Goal: Transaction & Acquisition: Subscribe to service/newsletter

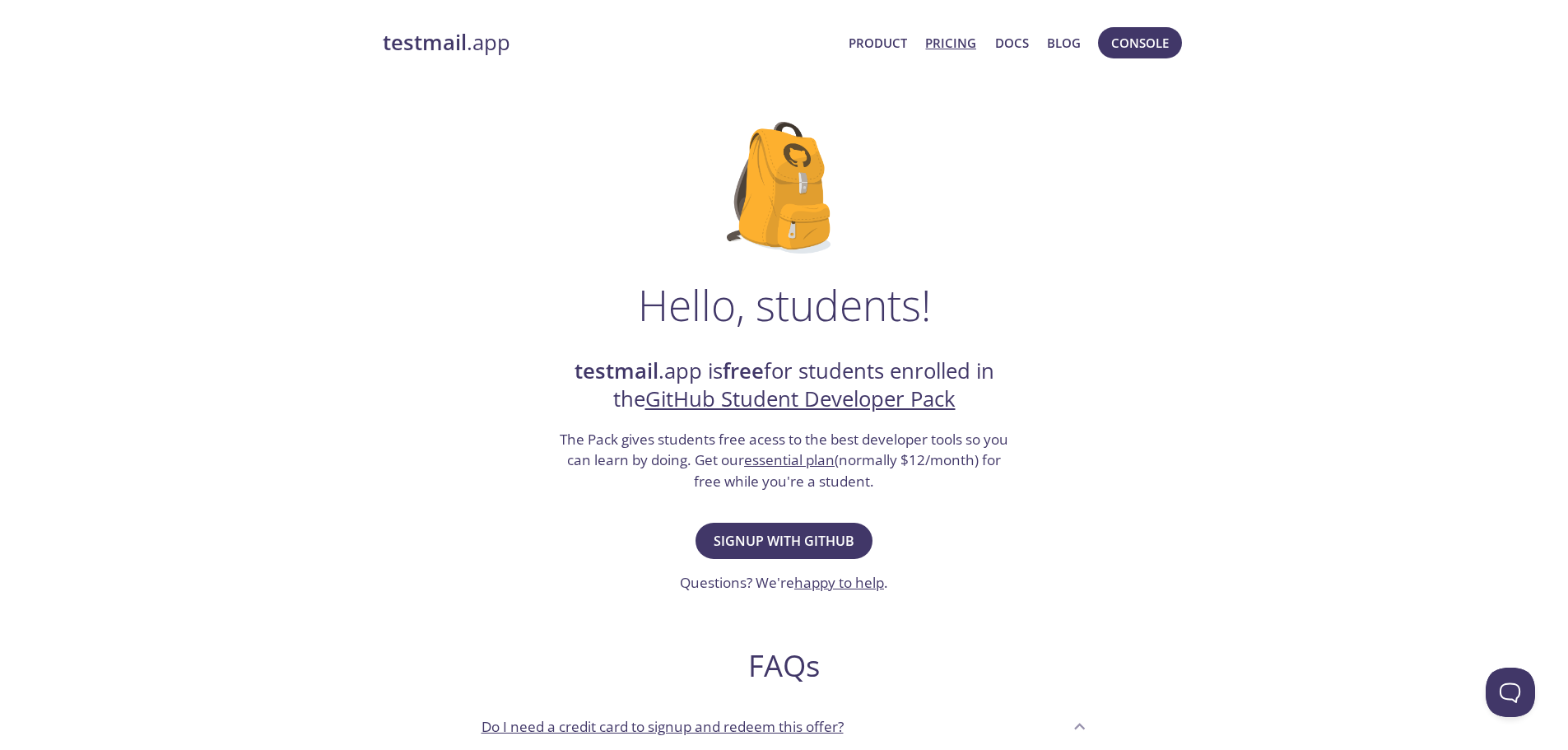
drag, startPoint x: 948, startPoint y: 42, endPoint x: 935, endPoint y: 43, distance: 13.0
click at [935, 43] on link "Pricing" at bounding box center [951, 42] width 51 height 21
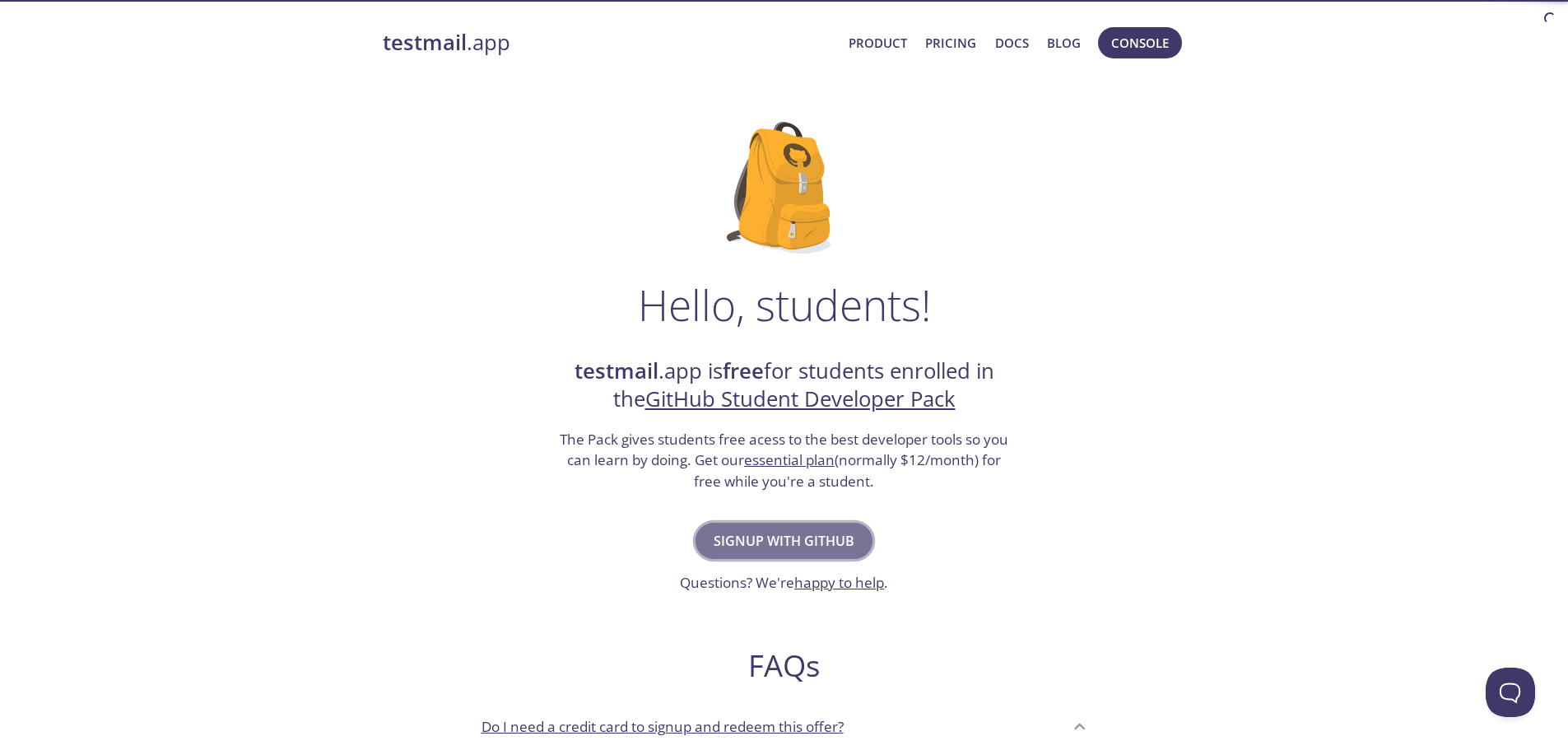
click at [787, 548] on span "Signup with GitHub" at bounding box center [784, 540] width 141 height 23
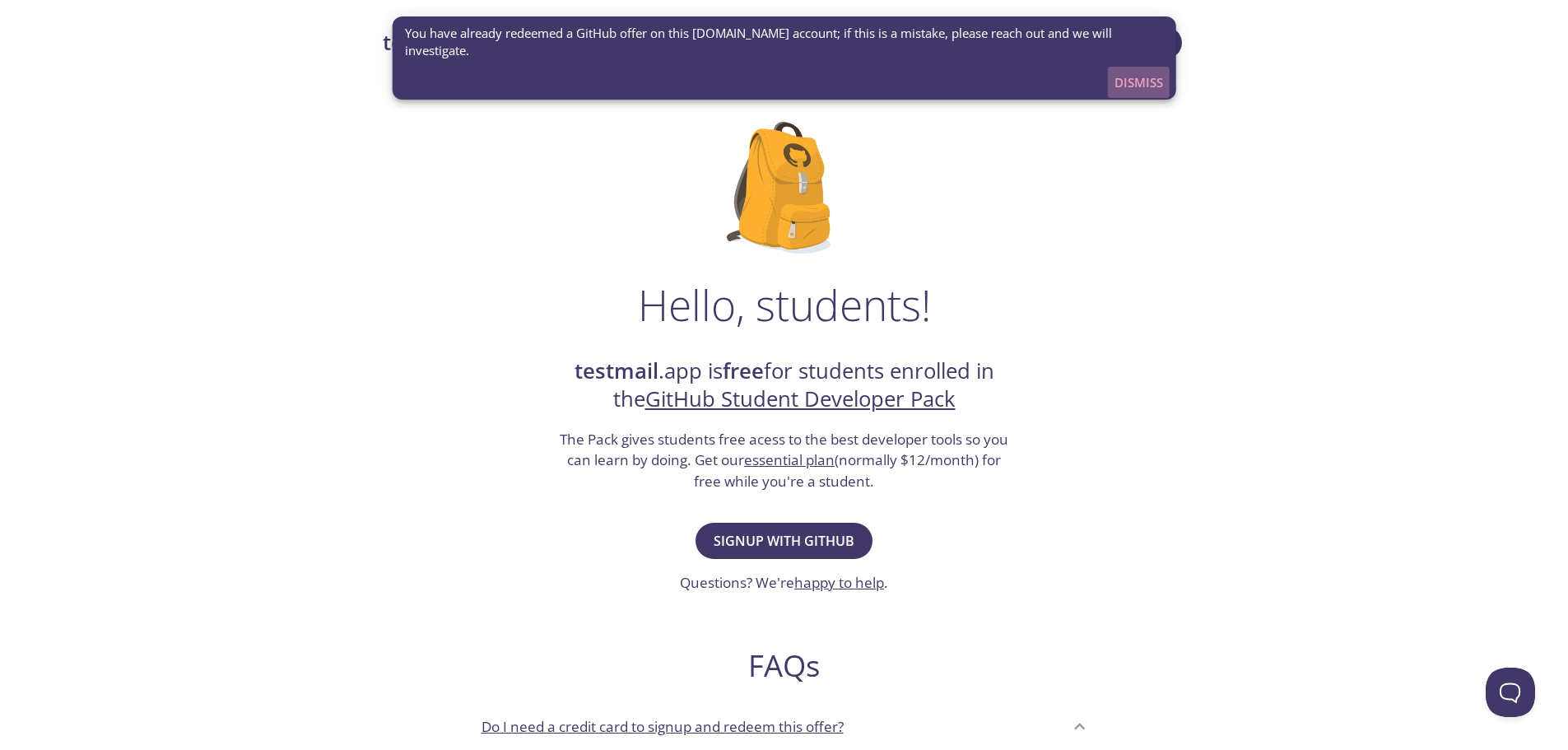
click at [1141, 72] on span "Dismiss" at bounding box center [1139, 82] width 49 height 21
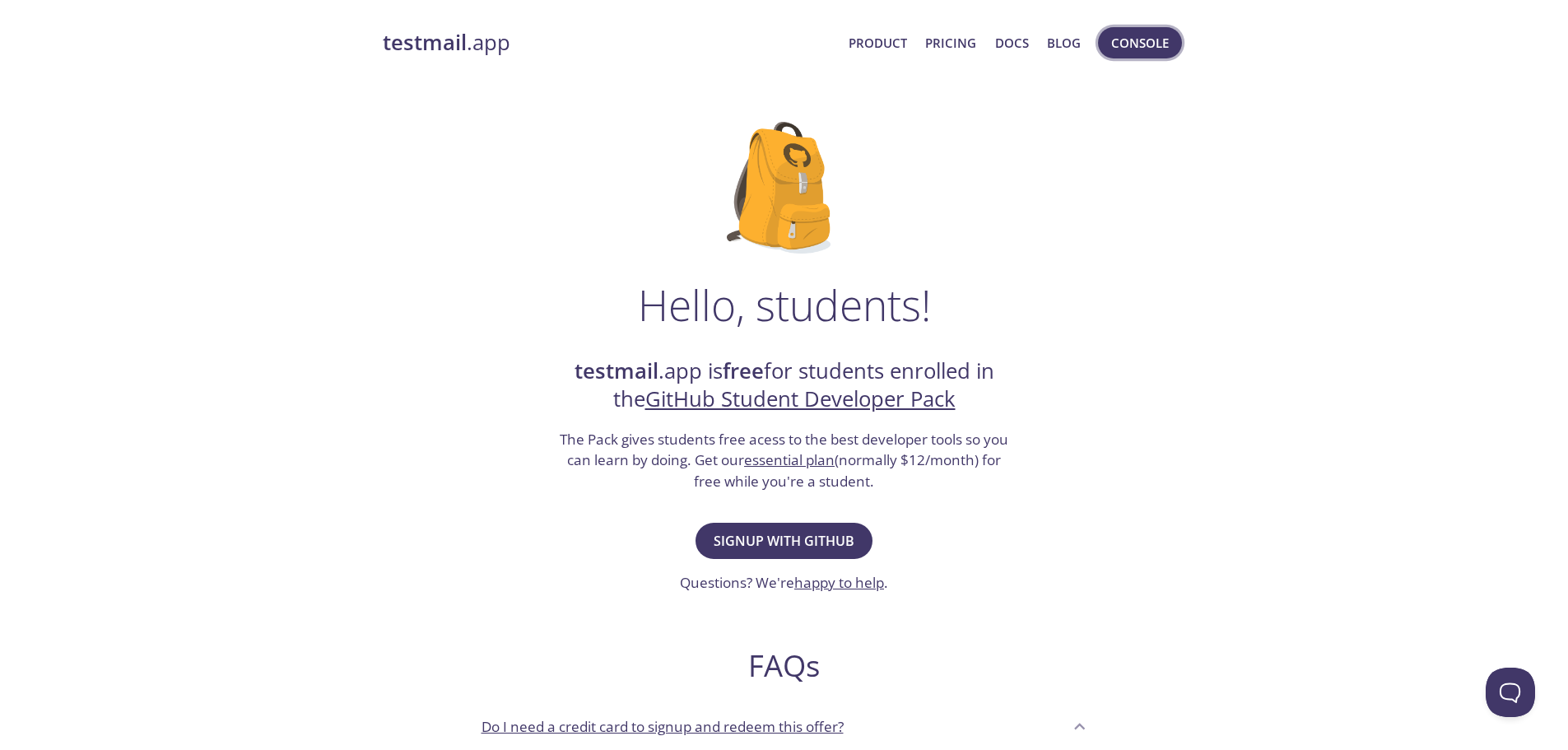
click at [1145, 44] on span "Console" at bounding box center [1140, 42] width 57 height 21
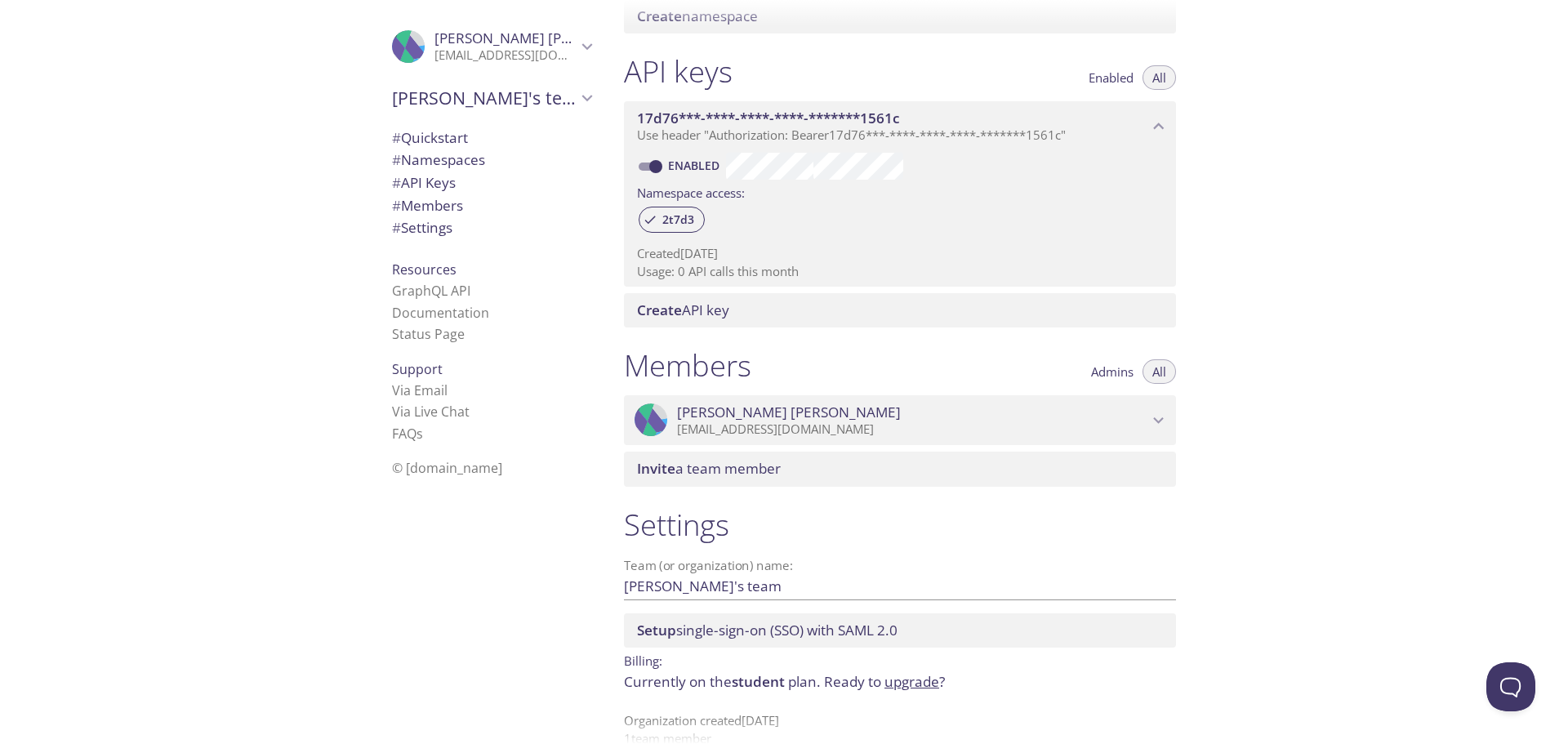
scroll to position [418, 0]
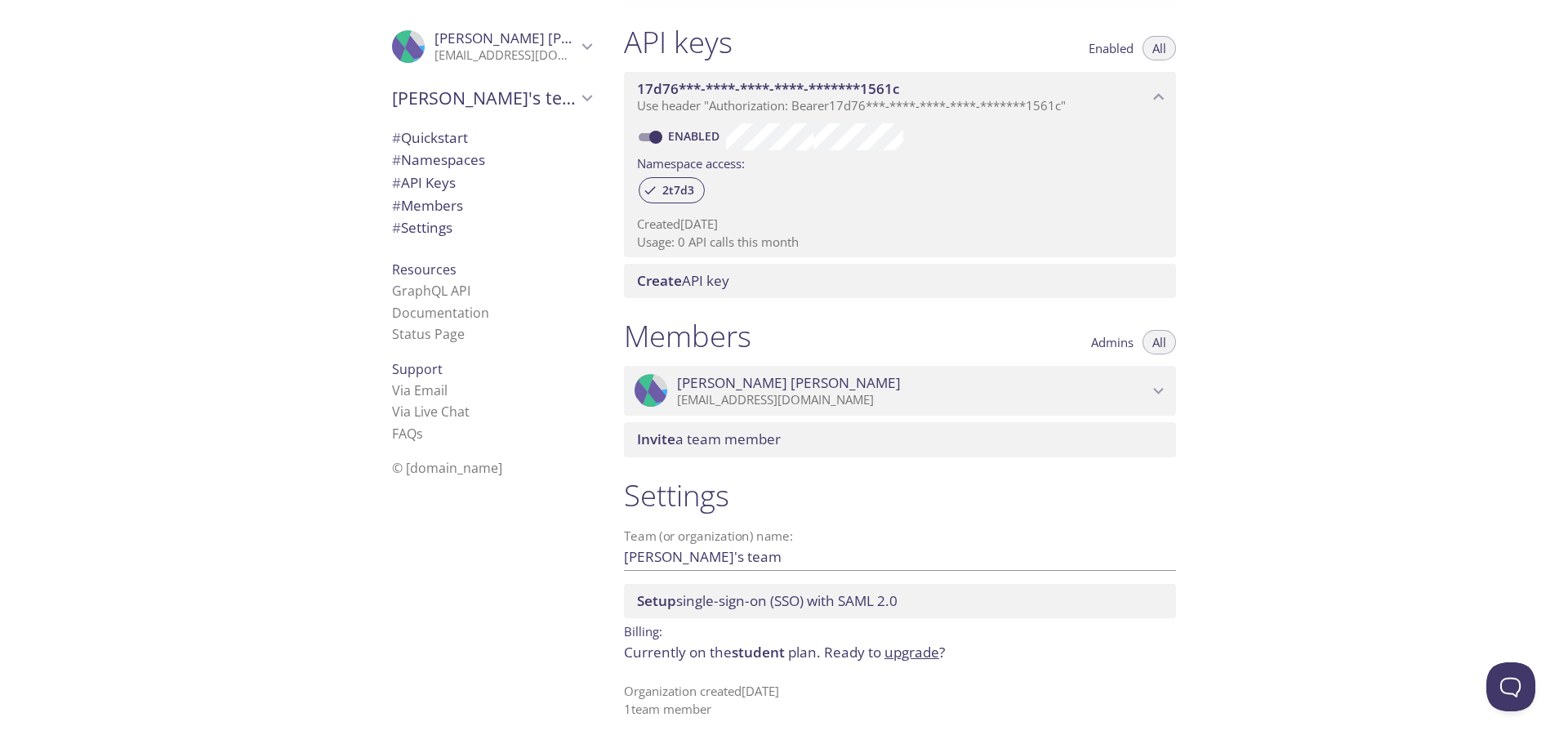
click at [753, 652] on span "student" at bounding box center [758, 652] width 53 height 18
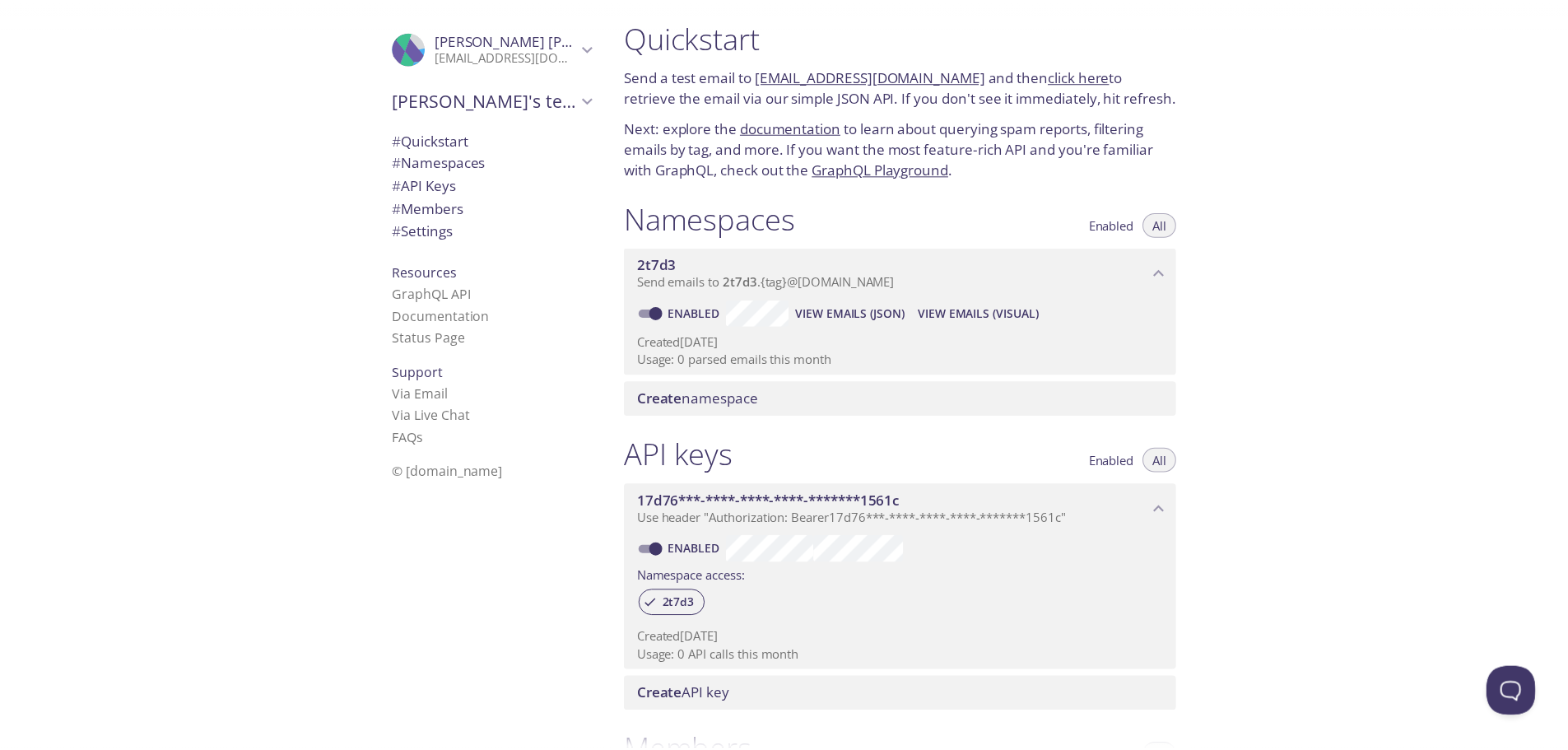
scroll to position [0, 0]
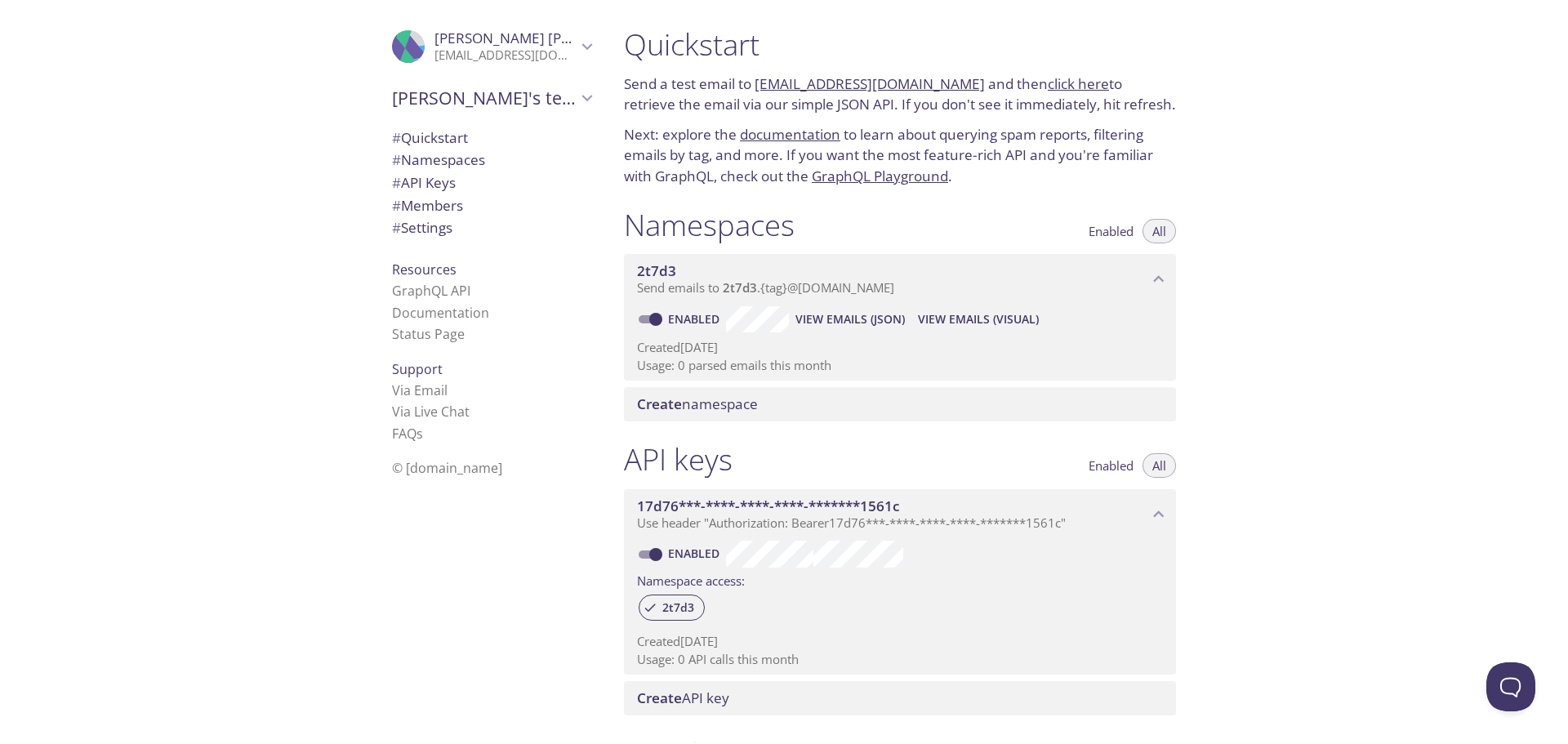
click at [561, 53] on p "jpierre@wvstateu.edu" at bounding box center [506, 56] width 142 height 17
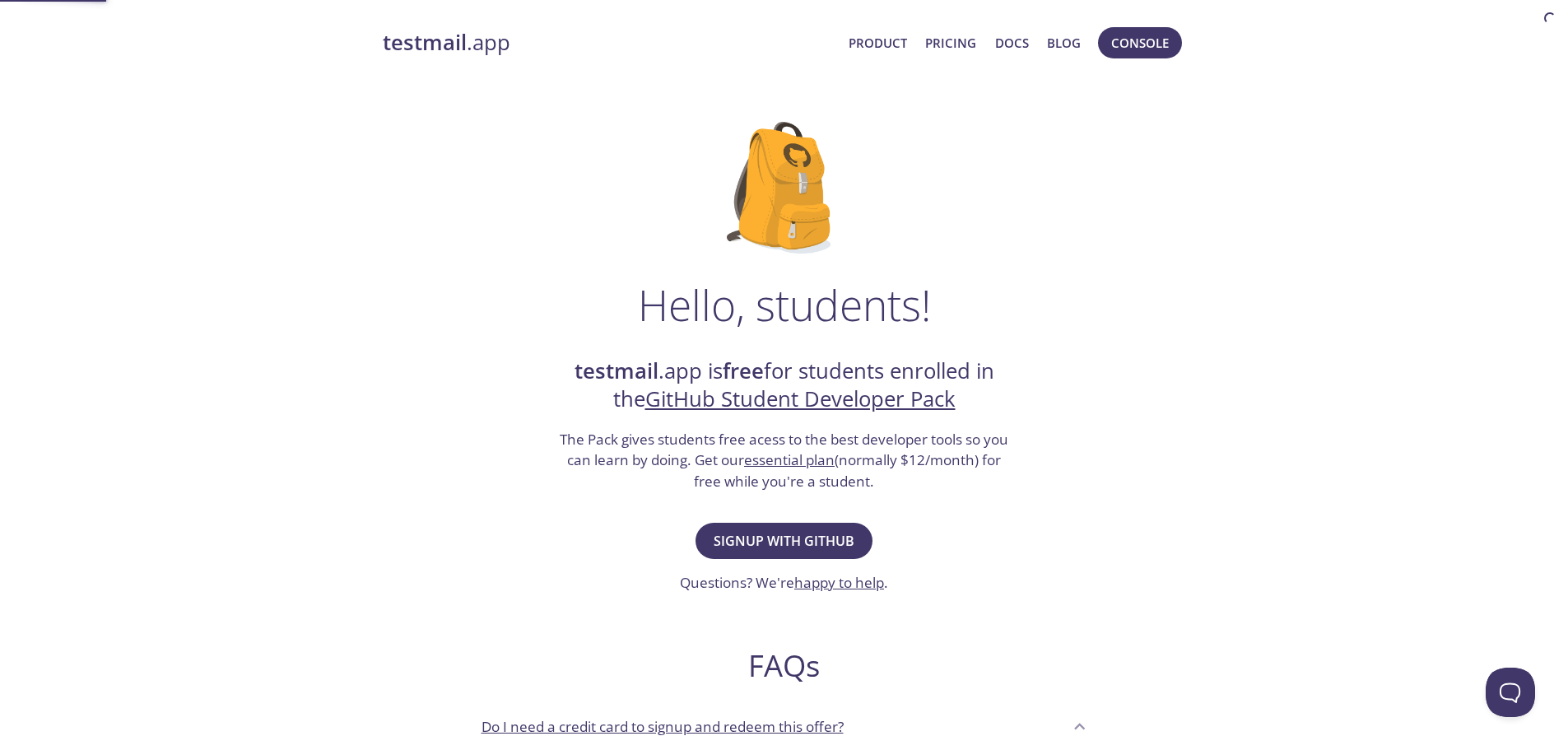
click at [415, 94] on div "testmail .app Product Pricing Docs Blog Console Hello, students! testmail .app …" at bounding box center [784, 732] width 843 height 1431
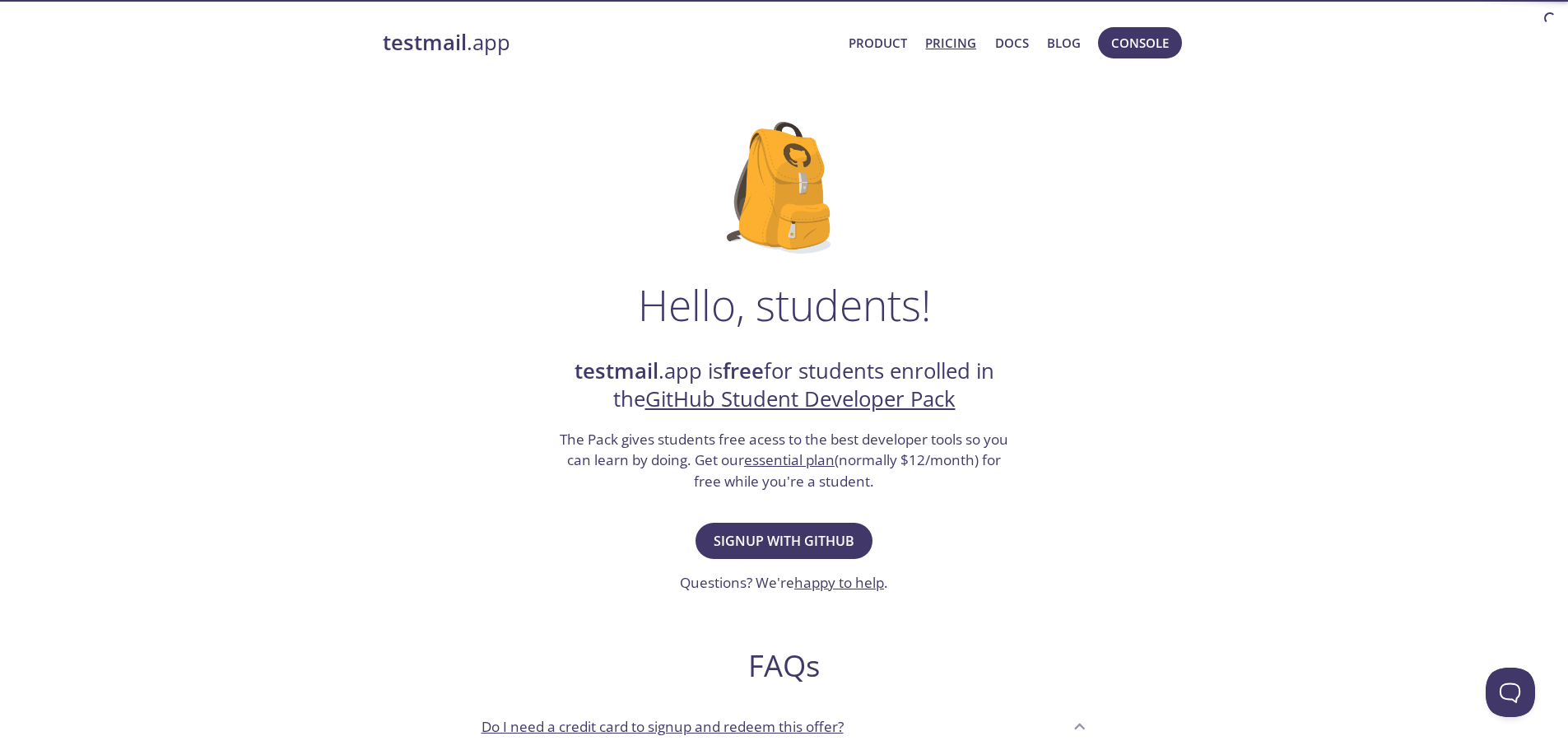
click at [951, 35] on link "Pricing" at bounding box center [951, 42] width 51 height 21
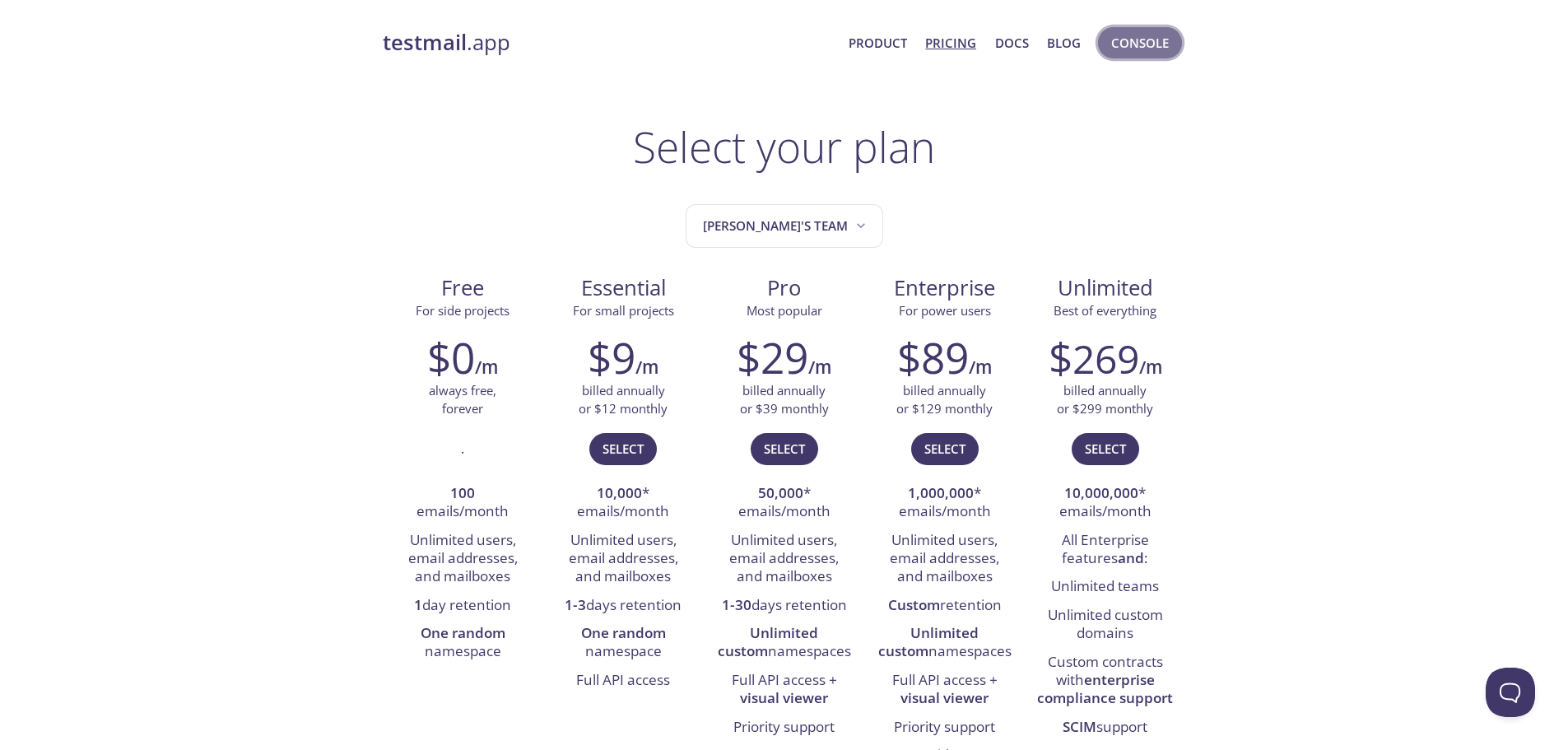
click at [1140, 36] on span "Console" at bounding box center [1140, 42] width 57 height 21
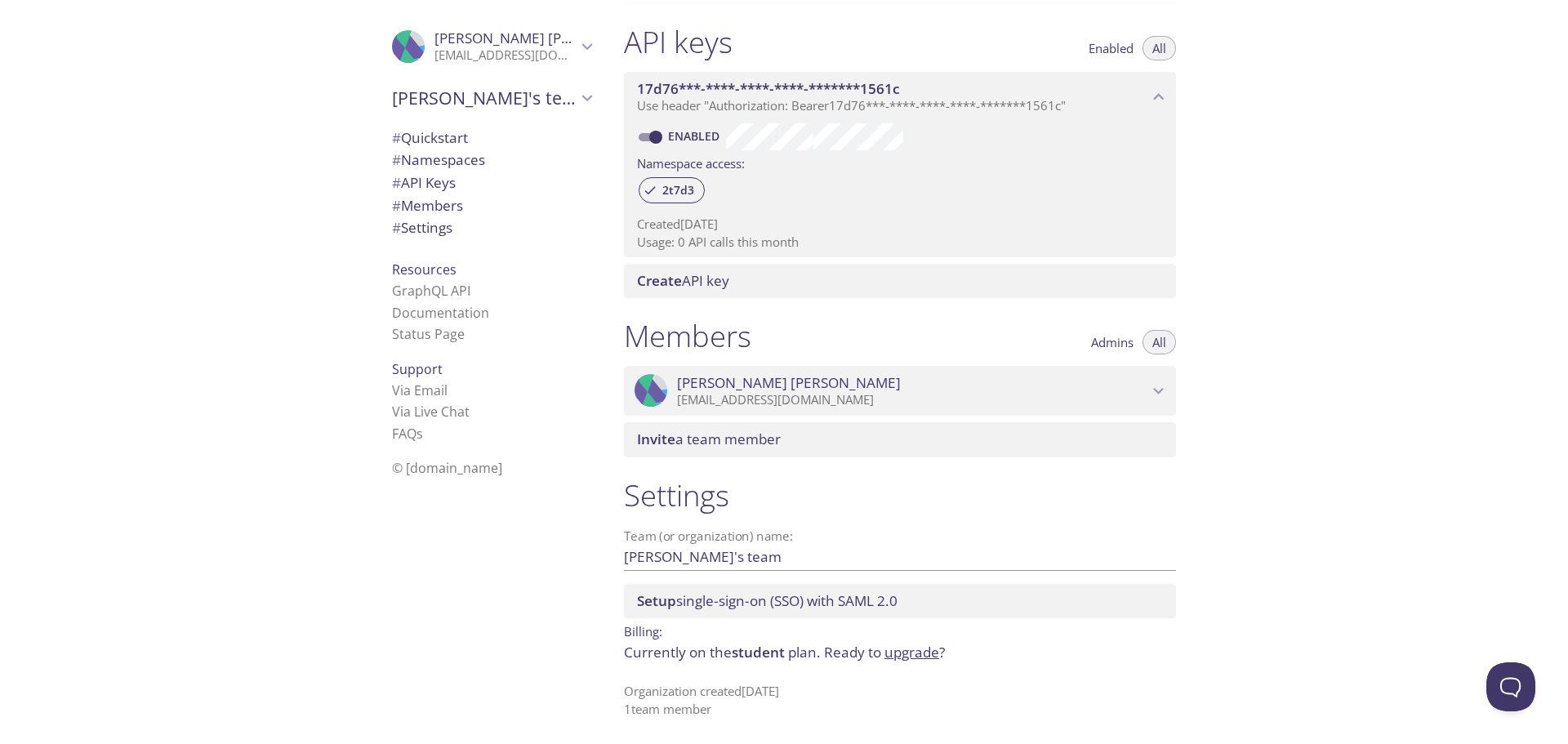
scroll to position [336, 0]
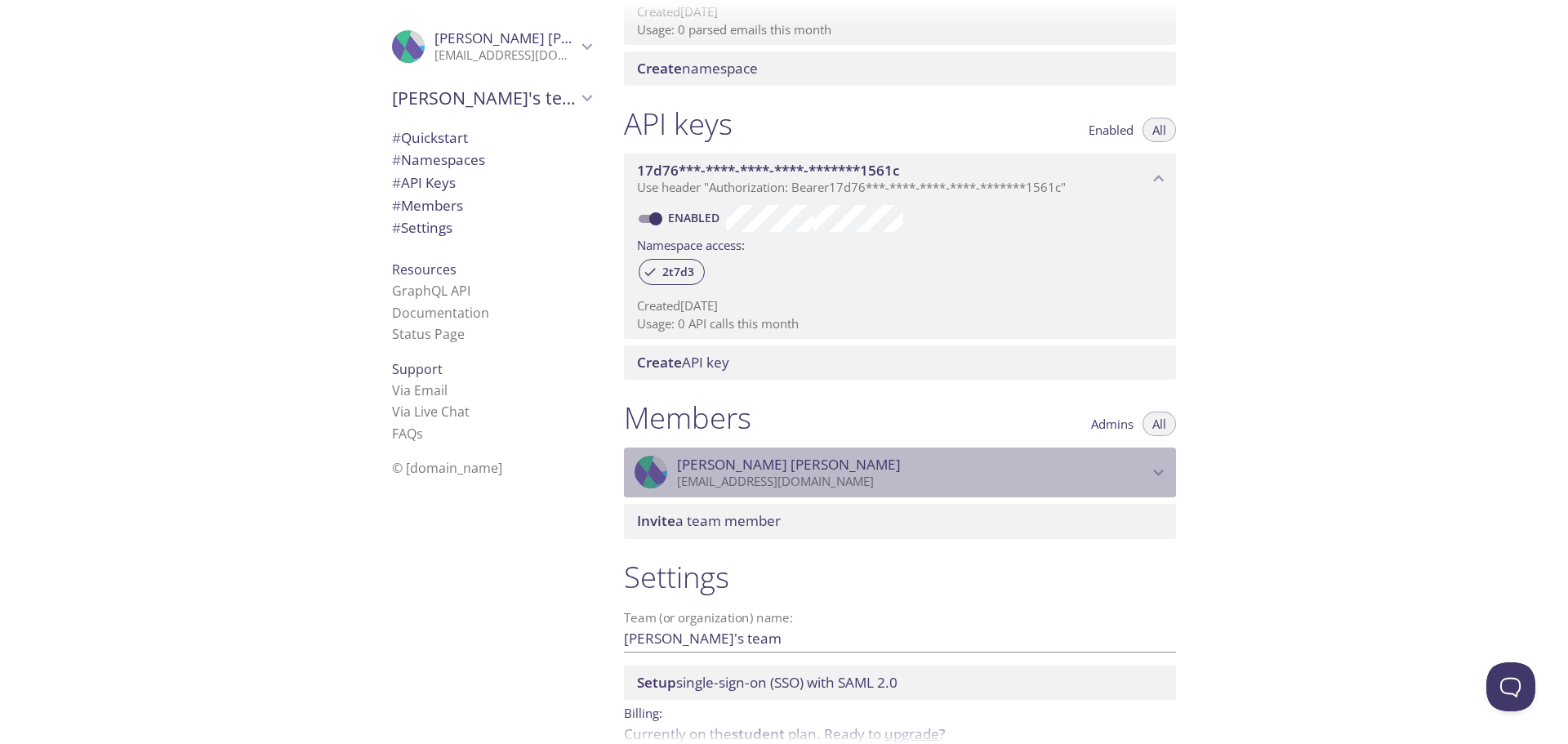
click at [1155, 464] on icon "Jane Pierre" at bounding box center [1159, 472] width 21 height 21
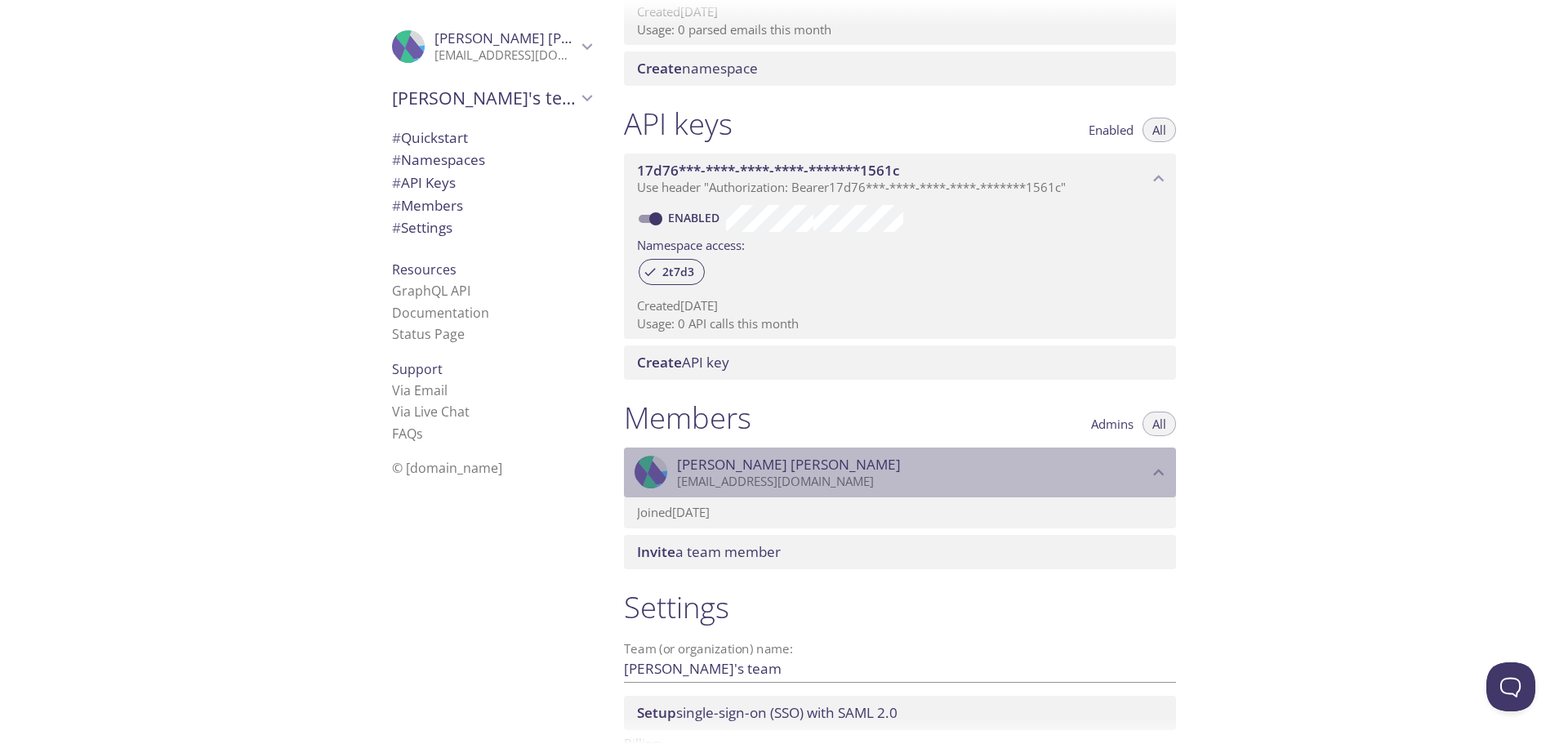
click at [1155, 464] on icon "Jane Pierre" at bounding box center [1159, 472] width 21 height 21
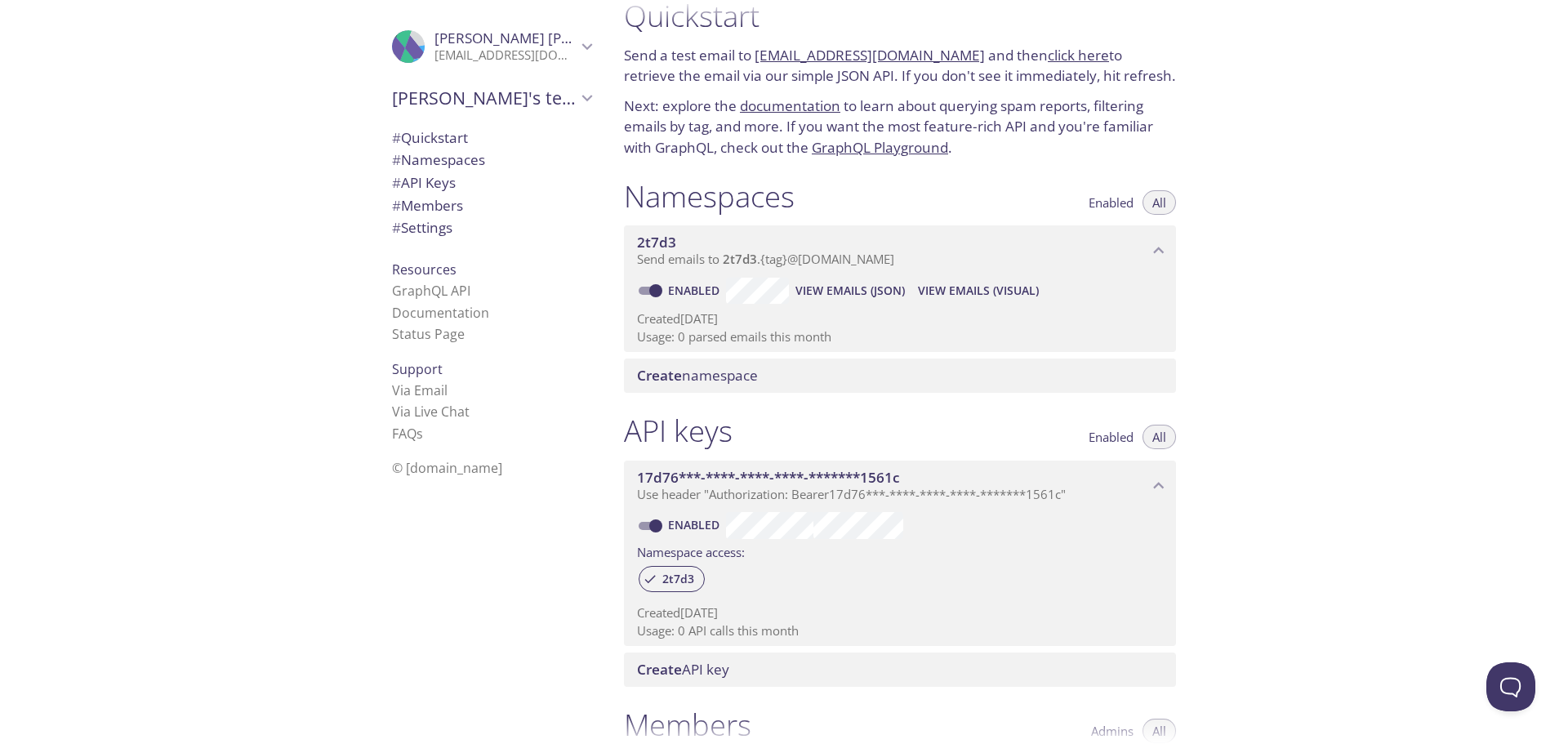
scroll to position [9, 0]
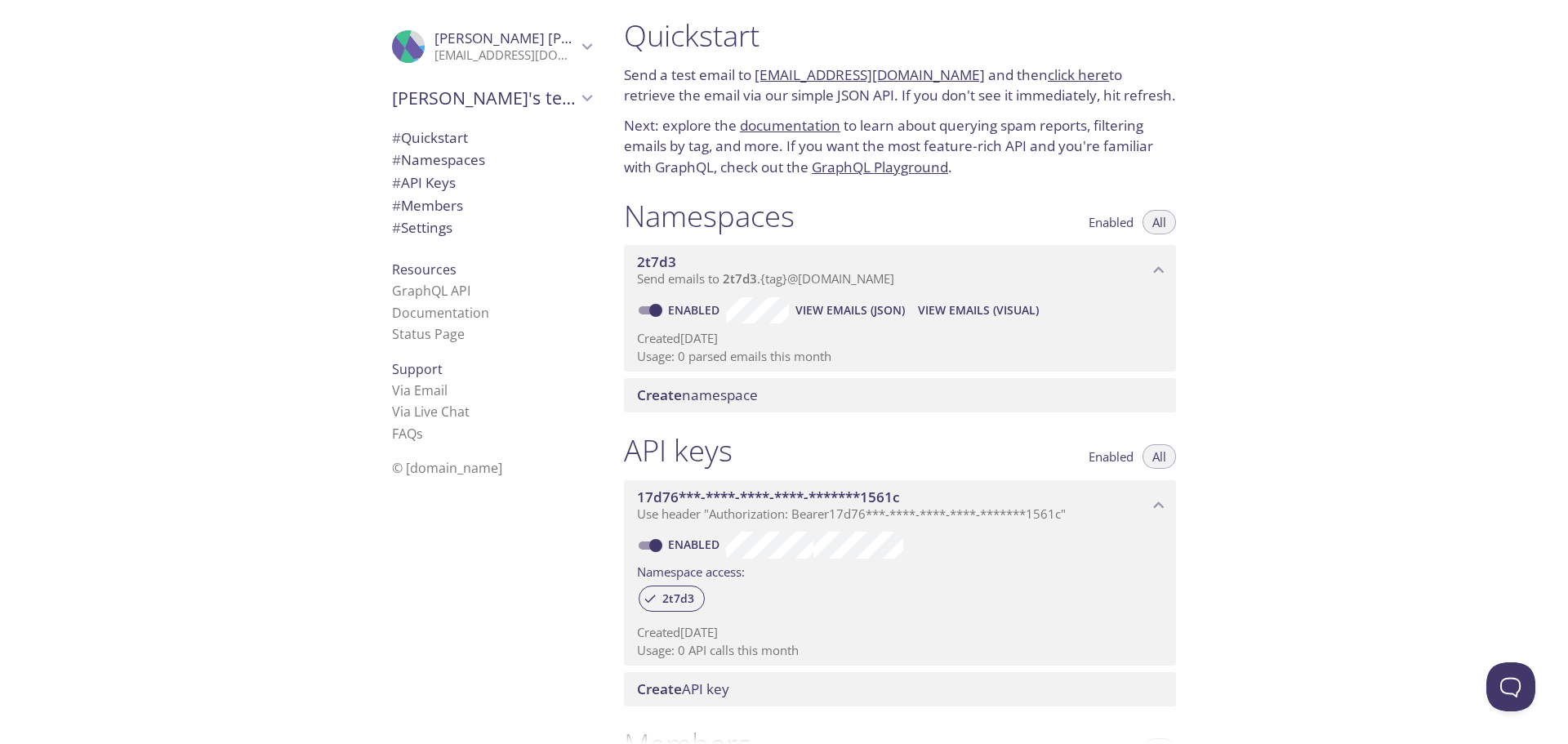
click at [856, 310] on span "View Emails (JSON)" at bounding box center [850, 310] width 110 height 19
click at [1277, 187] on div "Quickstart Send a test email to 2t7d3.test@inbox.testmail.app and then click he…" at bounding box center [1089, 372] width 957 height 744
click at [1120, 222] on span "Enabled" at bounding box center [1112, 222] width 45 height 0
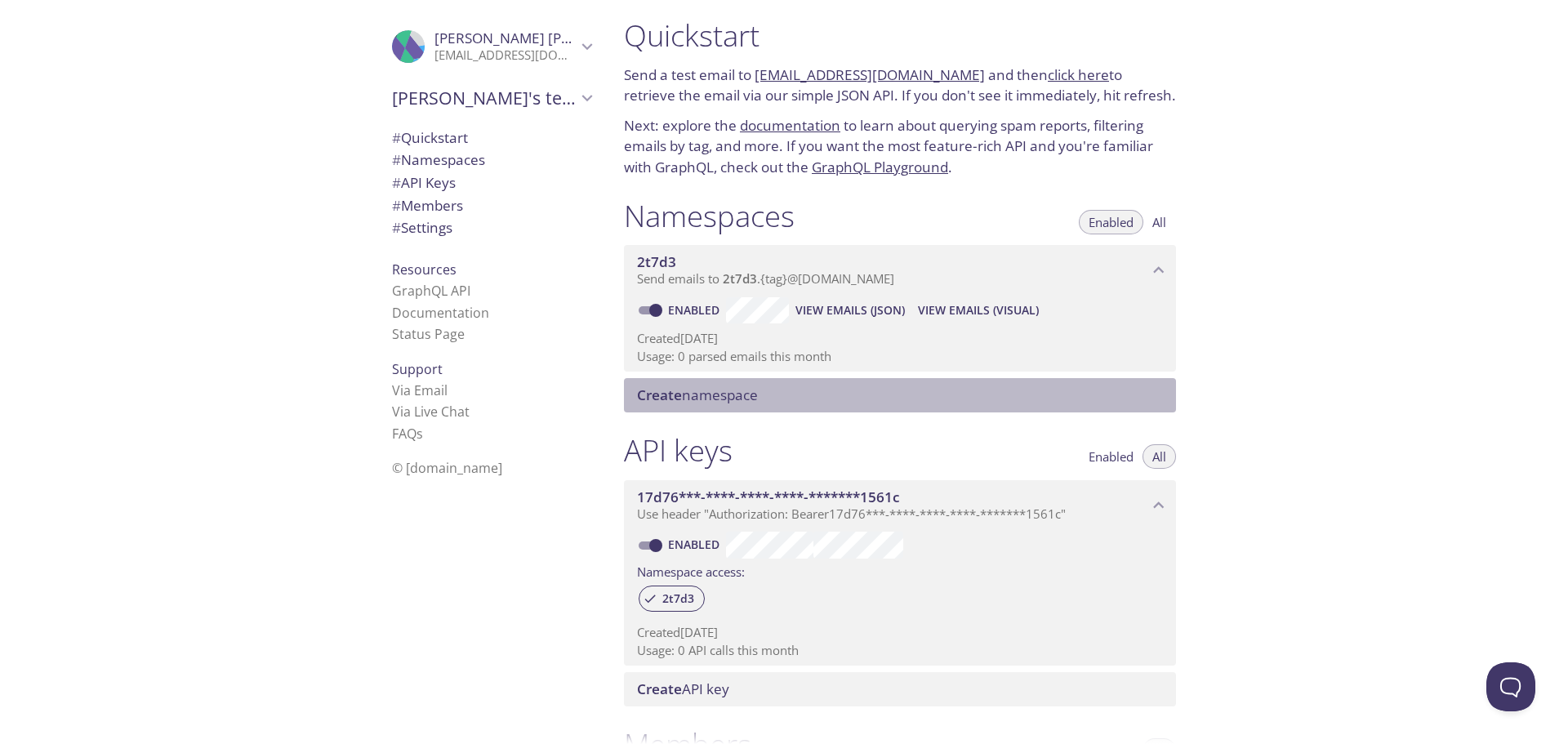
click at [755, 398] on span "Create namespace" at bounding box center [697, 395] width 121 height 18
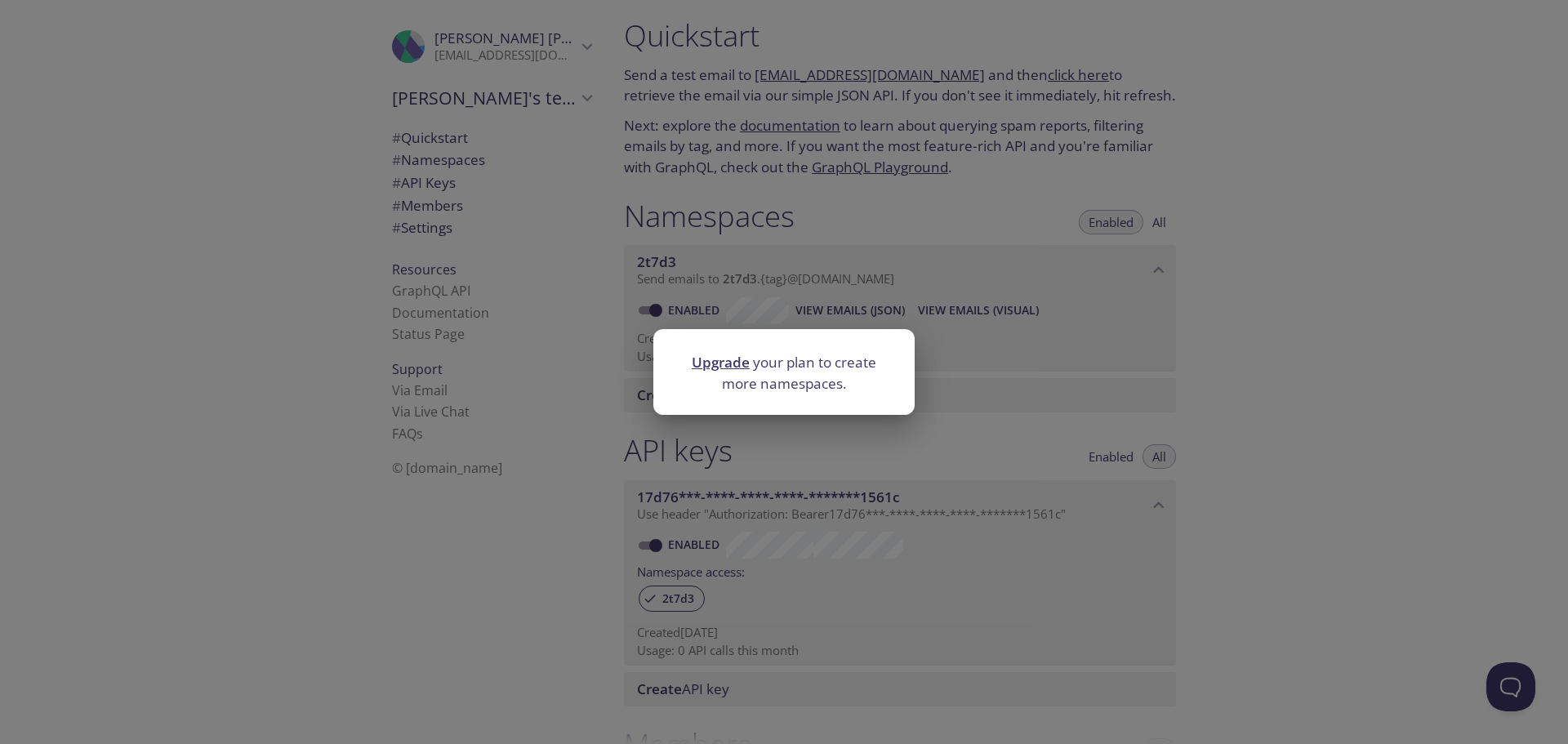
click at [1018, 334] on div "Upgrade your plan to create more namespaces." at bounding box center [784, 372] width 1568 height 744
